Goal: Task Accomplishment & Management: Use online tool/utility

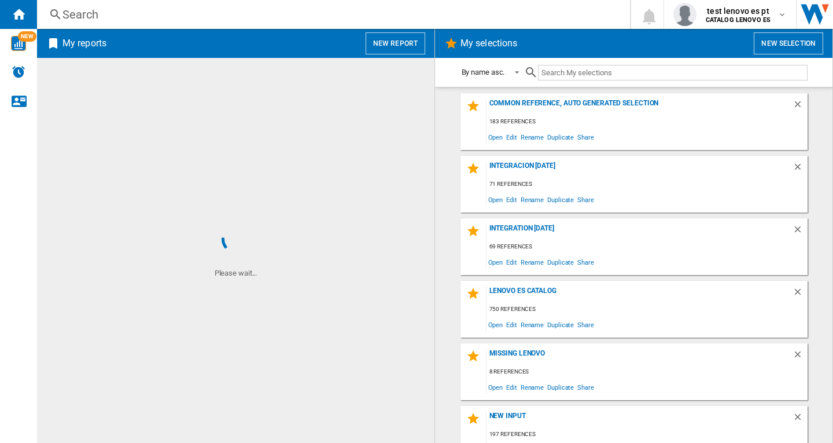
click at [393, 43] on button "New report" at bounding box center [396, 43] width 60 height 22
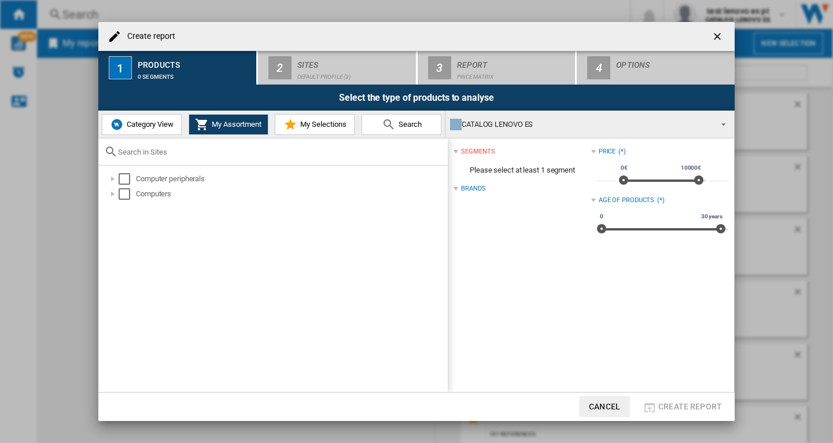
click at [138, 128] on span "Category View" at bounding box center [149, 124] width 50 height 9
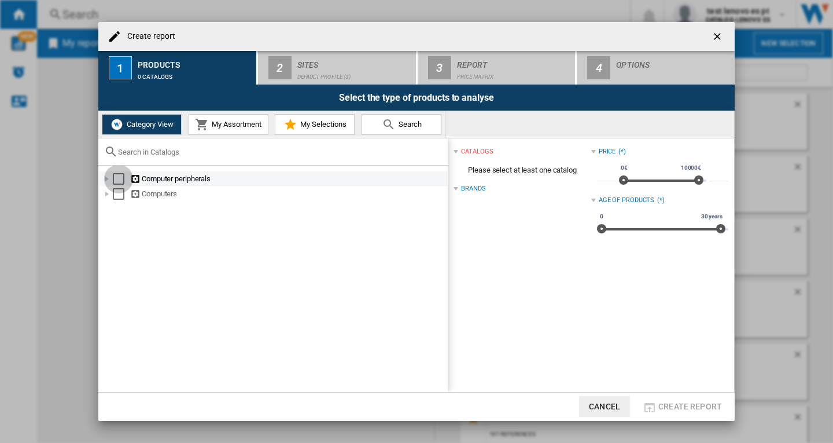
click at [116, 177] on div "Select" at bounding box center [119, 179] width 12 height 12
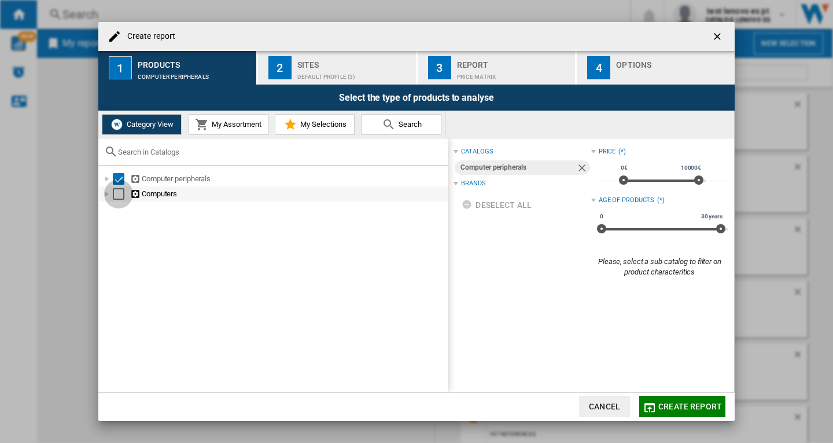
click at [116, 193] on div "Select" at bounding box center [119, 194] width 12 height 12
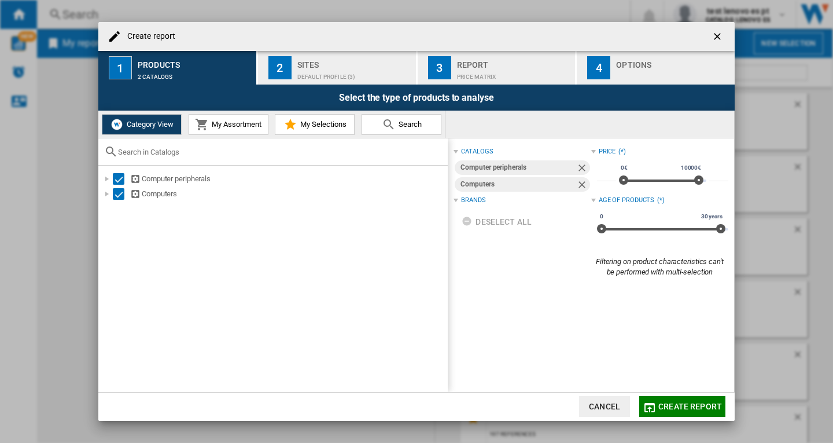
click at [292, 71] on button "2 Sites Default profile (3)" at bounding box center [337, 68] width 159 height 34
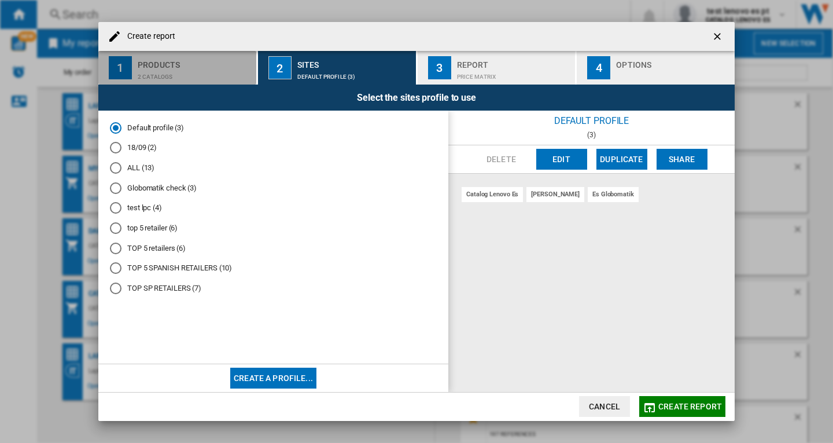
click at [148, 68] on div "2 catalogs" at bounding box center [195, 74] width 114 height 12
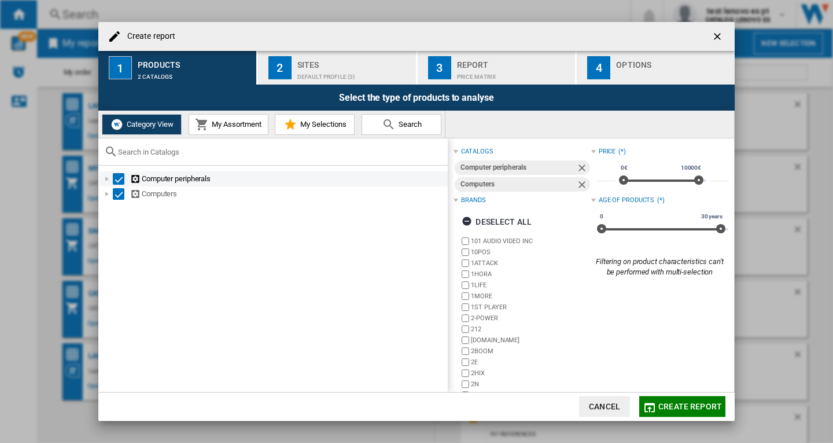
click at [117, 178] on div "Select" at bounding box center [119, 179] width 12 height 12
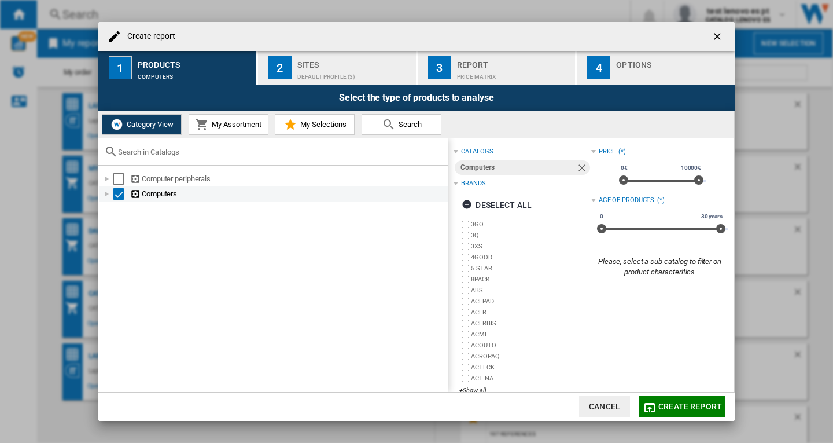
click at [113, 194] on div "Select" at bounding box center [119, 194] width 12 height 12
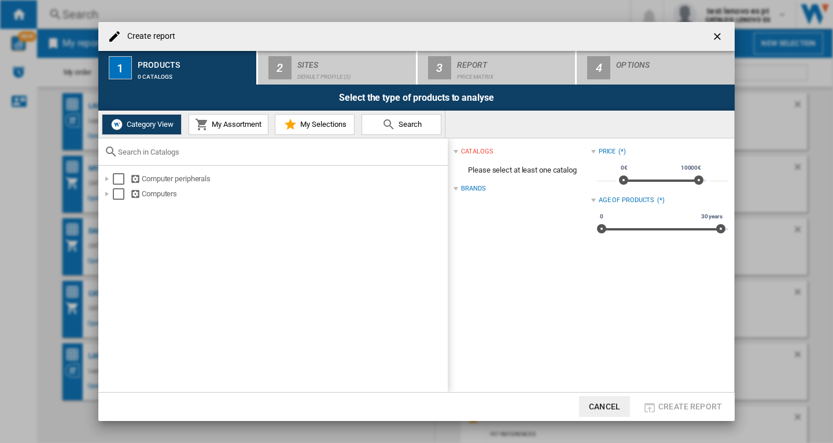
click at [222, 126] on span "My Assortment" at bounding box center [235, 124] width 53 height 9
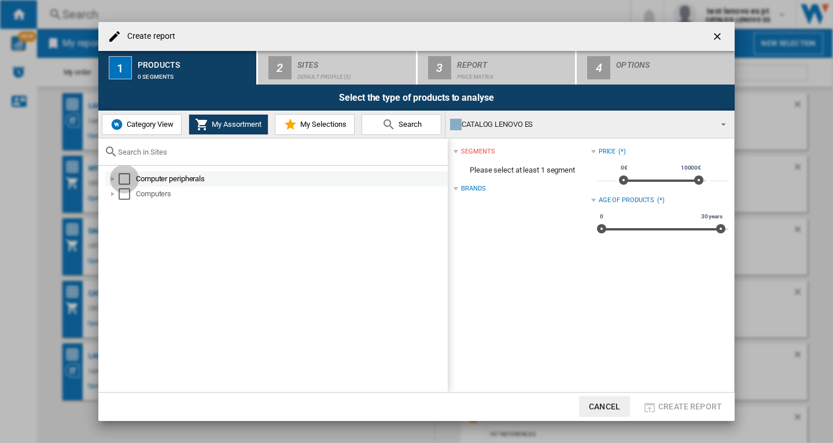
click at [122, 178] on div "Select" at bounding box center [125, 179] width 12 height 12
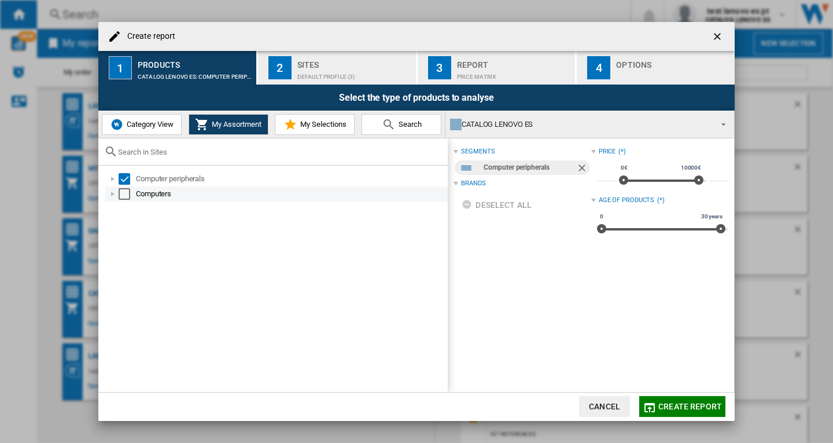
click at [123, 195] on div "Select" at bounding box center [125, 194] width 12 height 12
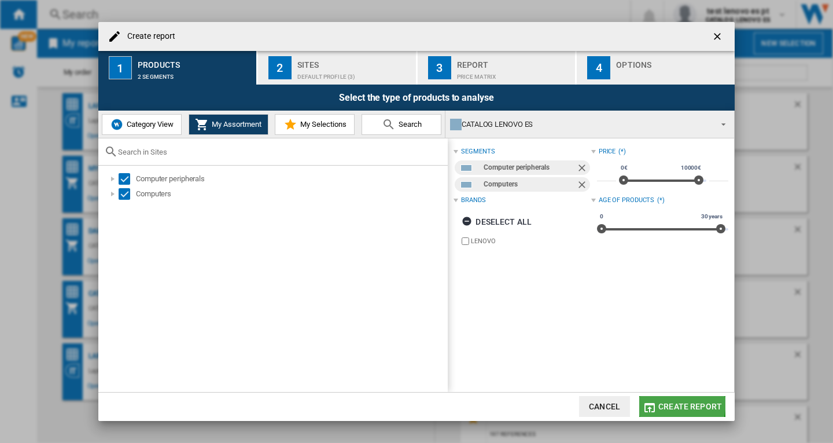
click at [665, 402] on span "Create report" at bounding box center [690, 406] width 64 height 9
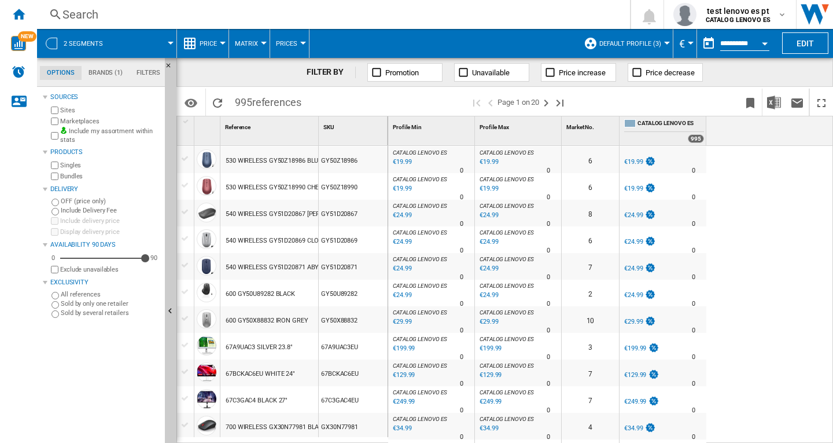
scroll to position [289, 0]
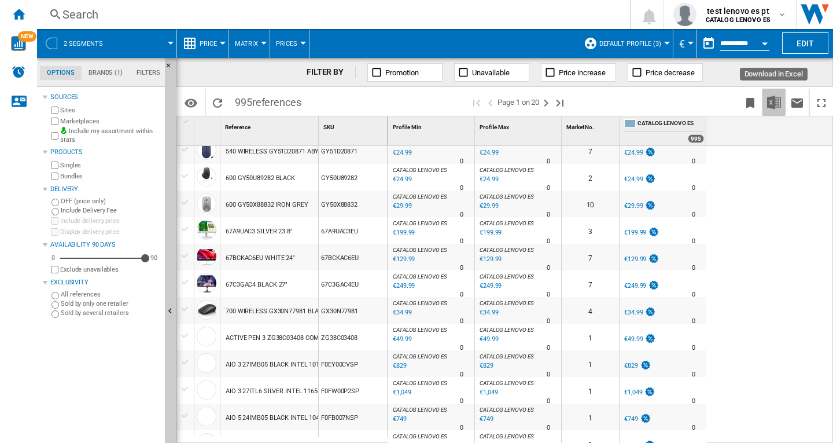
click at [773, 102] on img "Download in Excel" at bounding box center [774, 102] width 14 height 14
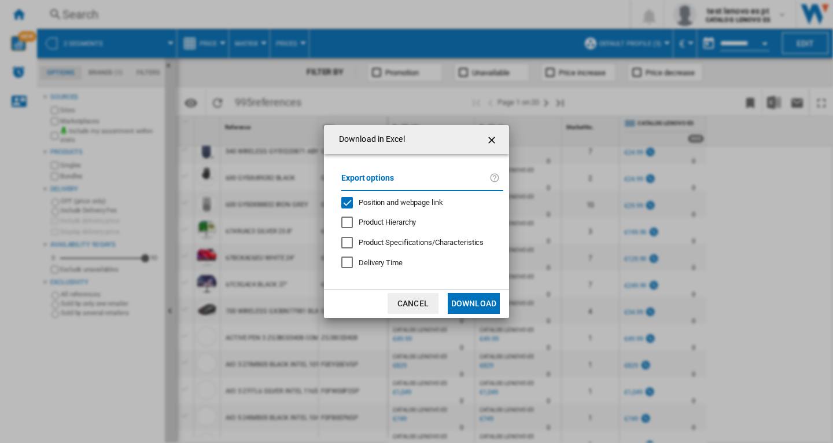
click at [423, 204] on span "Position and webpage link" at bounding box center [401, 202] width 84 height 9
click at [476, 307] on button "Download" at bounding box center [474, 303] width 52 height 21
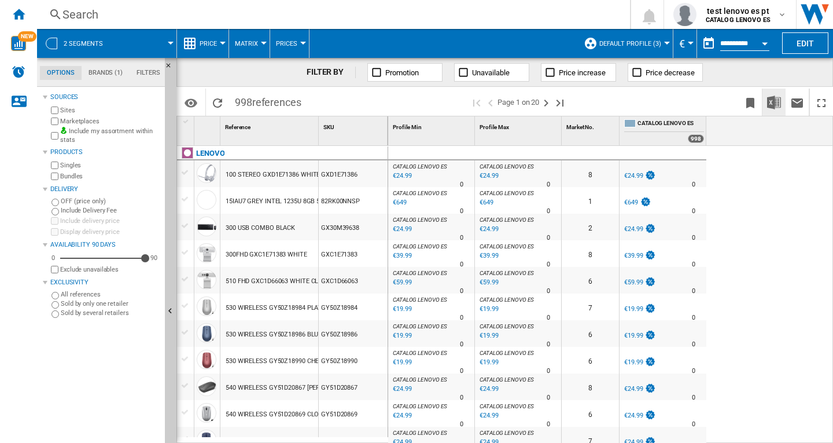
click at [773, 95] on img "Download in Excel" at bounding box center [774, 102] width 14 height 14
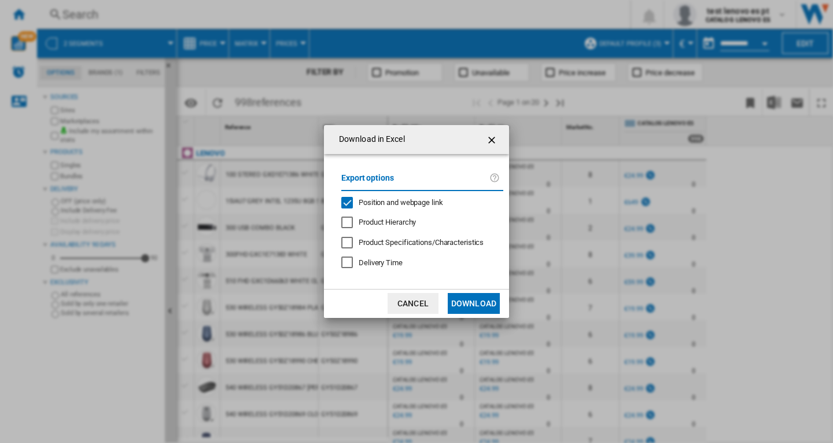
click at [429, 200] on span "Position and webpage link" at bounding box center [401, 202] width 84 height 9
click at [465, 300] on button "Download" at bounding box center [474, 303] width 52 height 21
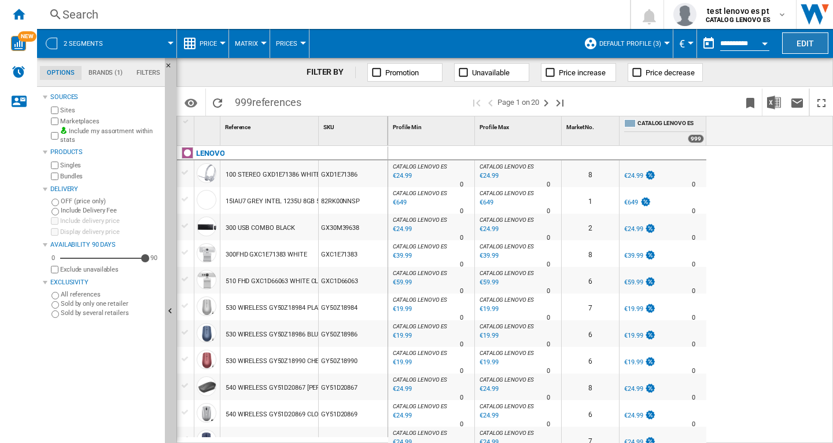
click at [804, 43] on button "Edit" at bounding box center [805, 42] width 46 height 21
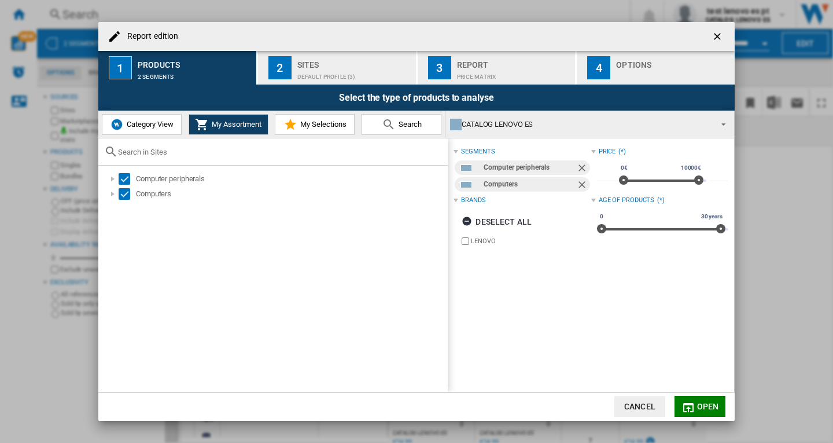
click at [714, 39] on ng-md-icon "getI18NText('BUTTONS.CLOSE_DIALOG')" at bounding box center [719, 38] width 14 height 14
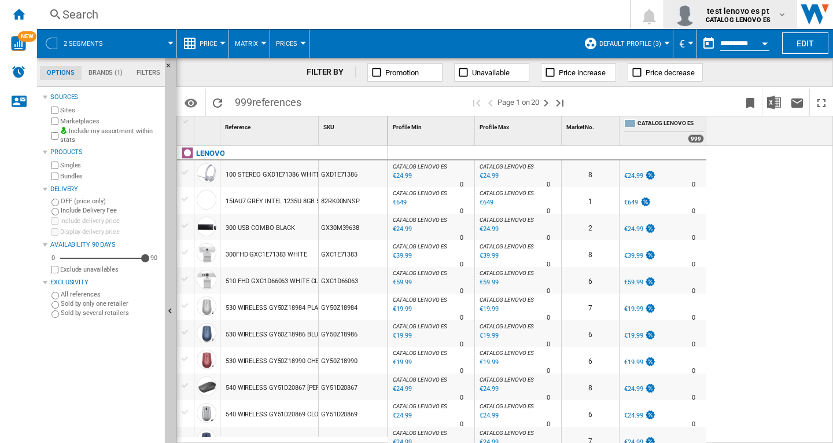
click at [743, 11] on span "test lenovo es pt" at bounding box center [738, 11] width 65 height 12
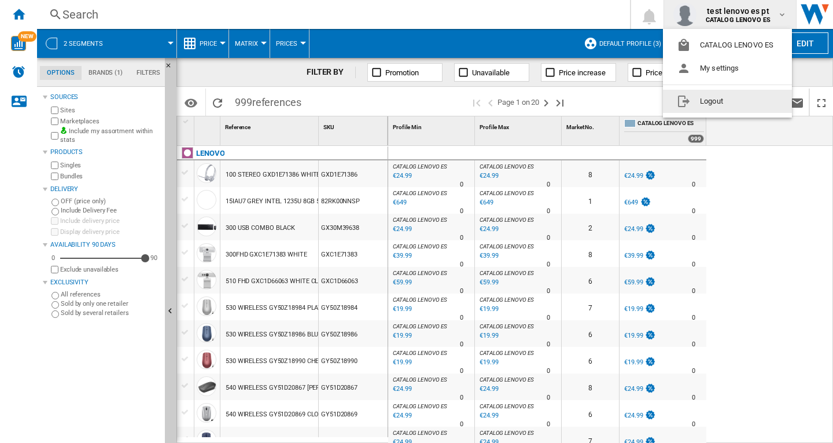
click at [718, 102] on button "Logout" at bounding box center [727, 101] width 129 height 23
